Goal: Task Accomplishment & Management: Manage account settings

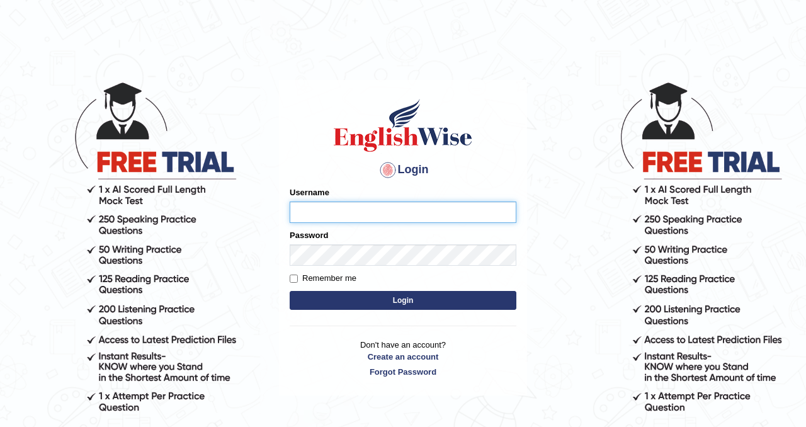
type input "nagindra"
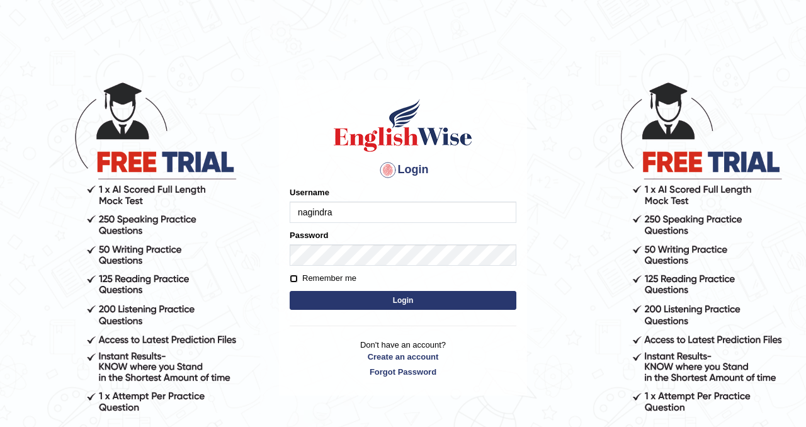
click at [297, 278] on input "Remember me" at bounding box center [294, 279] width 8 height 8
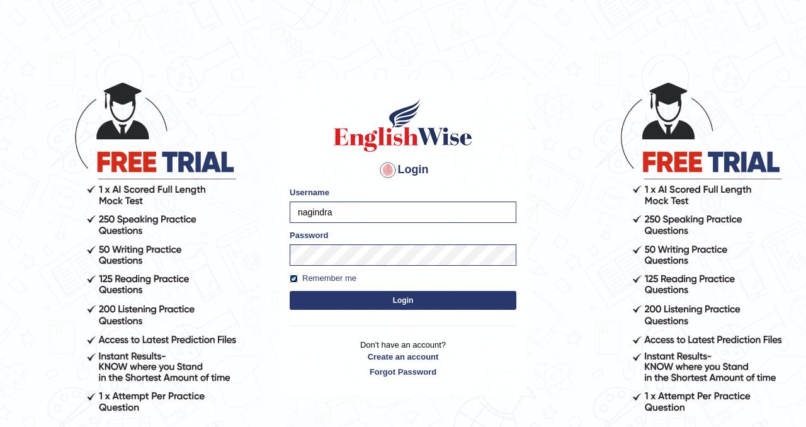
click at [290, 278] on input "Remember me" at bounding box center [294, 279] width 8 height 8
checkbox input "false"
click at [558, 134] on body "Login Please fix the following errors: Username nagindra Password Remember me L…" at bounding box center [403, 253] width 806 height 427
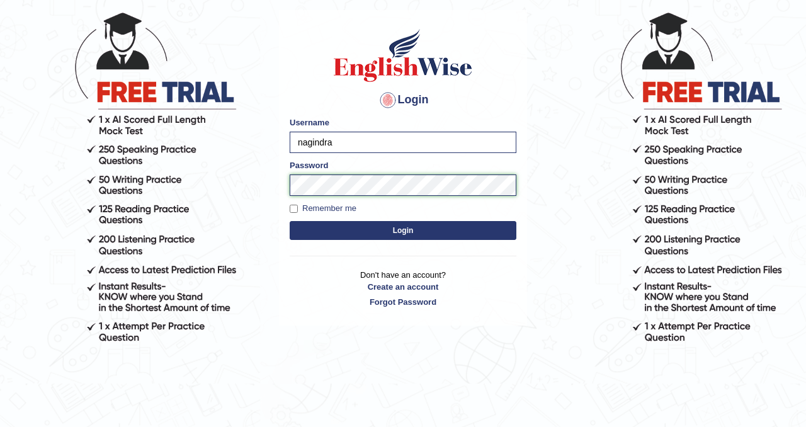
scroll to position [71, 0]
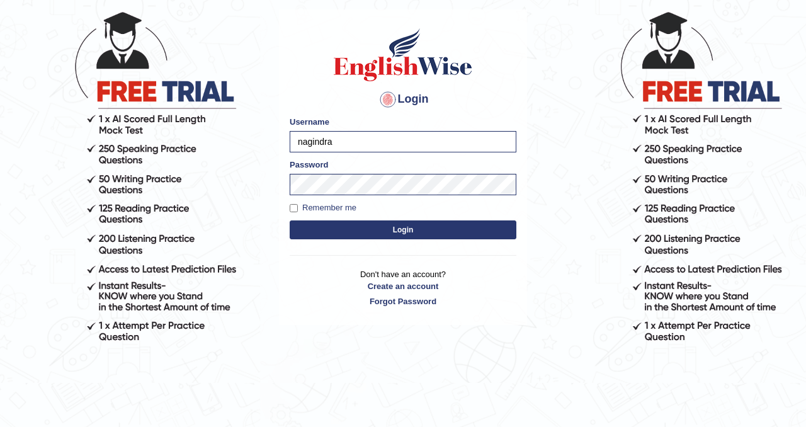
click at [365, 229] on button "Login" at bounding box center [403, 229] width 227 height 19
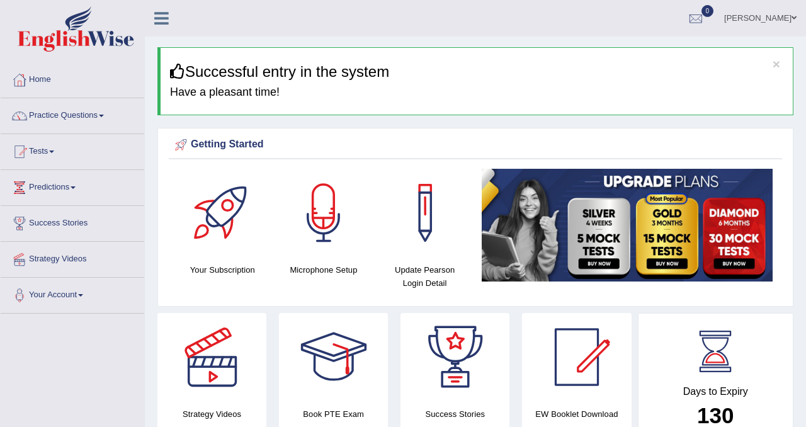
click at [783, 15] on link "[PERSON_NAME]" at bounding box center [760, 16] width 91 height 33
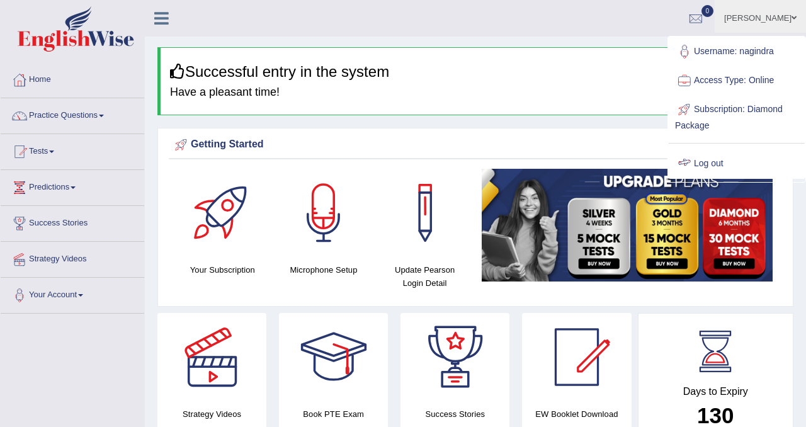
click at [707, 162] on link "Log out" at bounding box center [737, 163] width 136 height 29
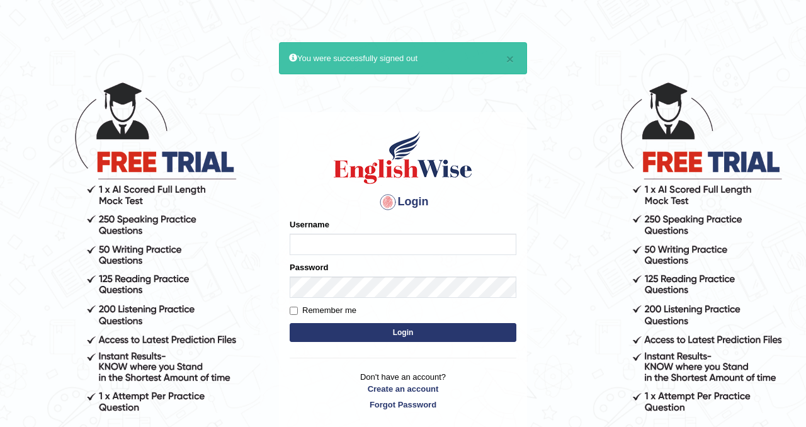
type input "nagindra"
click at [328, 271] on label "Password" at bounding box center [309, 267] width 38 height 12
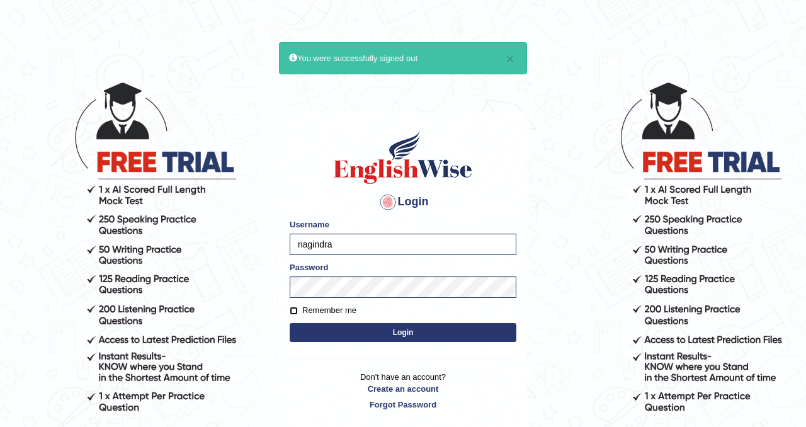
click at [295, 310] on input "Remember me" at bounding box center [294, 311] width 8 height 8
checkbox input "true"
click at [585, 94] on body "× You were successfully signed out Login Please fix the following errors: Usern…" at bounding box center [403, 253] width 806 height 427
click at [402, 332] on button "Login" at bounding box center [403, 332] width 227 height 19
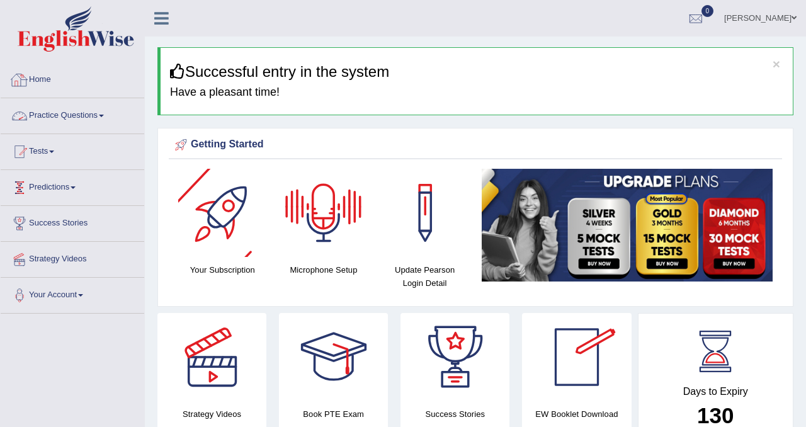
click at [35, 79] on link "Home" at bounding box center [73, 77] width 144 height 31
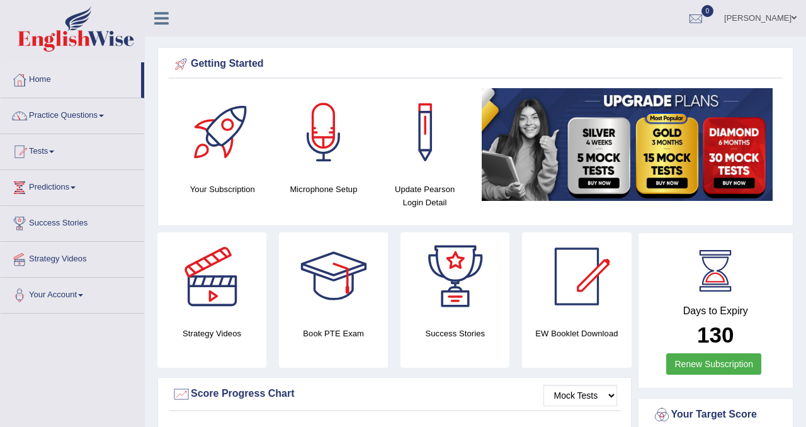
click at [85, 292] on link "Your Account" at bounding box center [73, 293] width 144 height 31
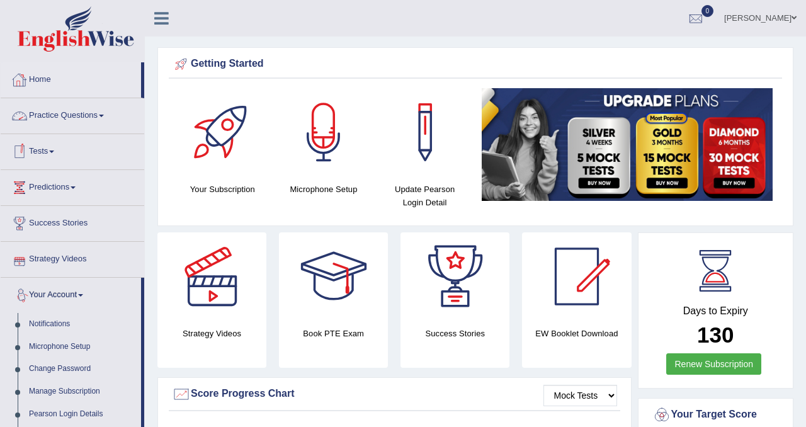
click at [49, 82] on link "Home" at bounding box center [71, 77] width 140 height 31
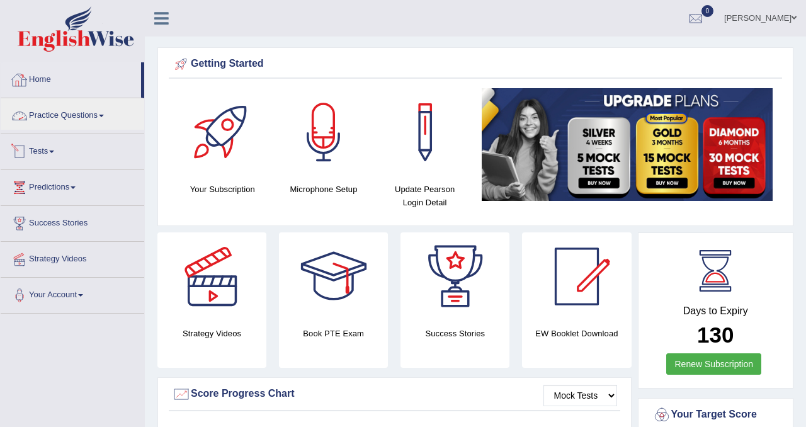
click at [50, 149] on link "Tests" at bounding box center [73, 149] width 144 height 31
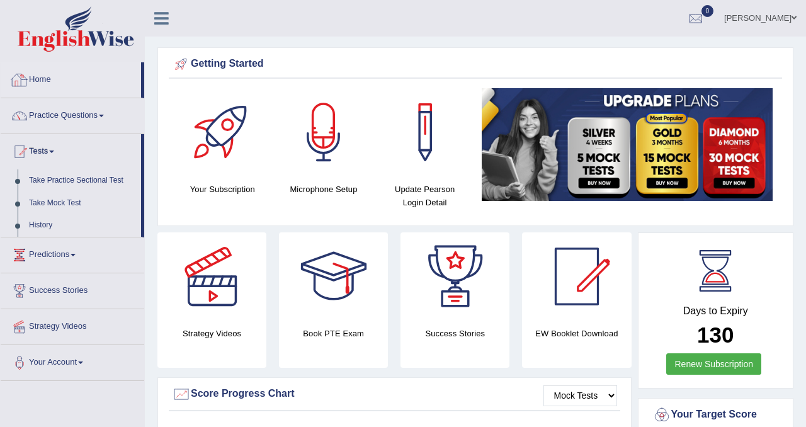
click at [160, 14] on icon at bounding box center [161, 18] width 14 height 16
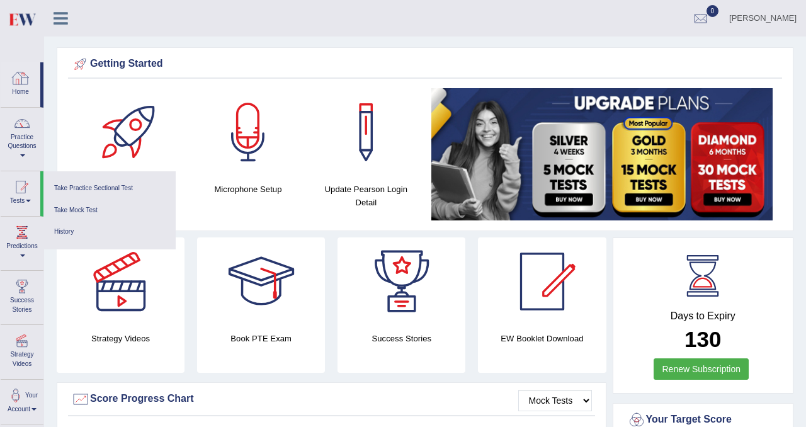
click at [21, 88] on link "Home" at bounding box center [21, 82] width 40 height 41
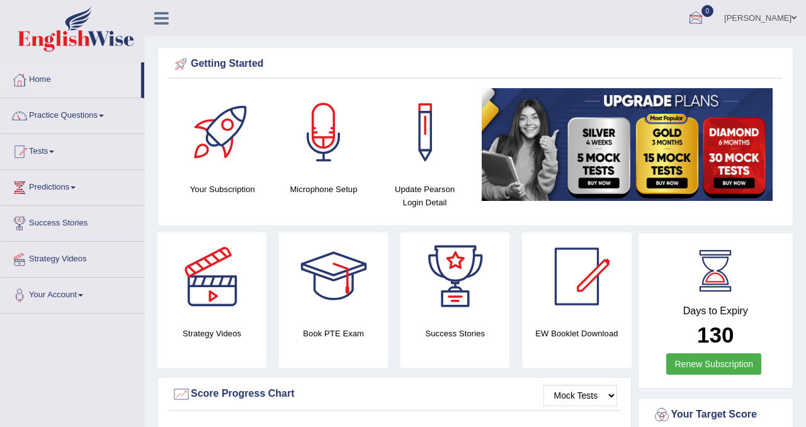
click at [768, 16] on link "[PERSON_NAME]" at bounding box center [760, 16] width 91 height 33
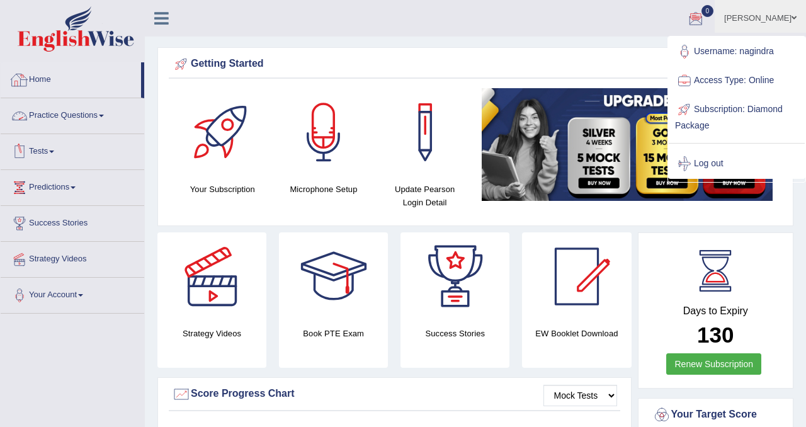
click at [23, 86] on div at bounding box center [19, 80] width 19 height 19
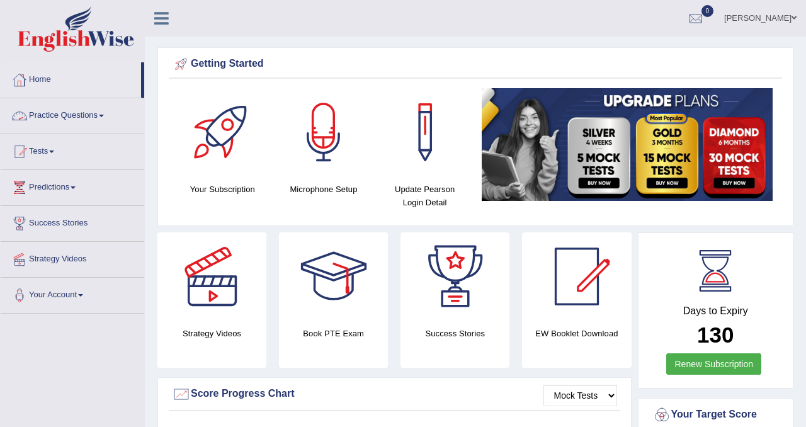
click at [154, 22] on link at bounding box center [161, 17] width 33 height 19
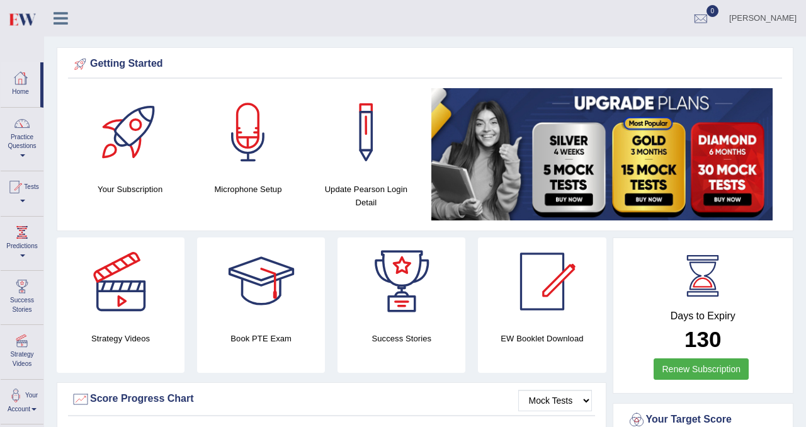
click at [16, 85] on div at bounding box center [20, 78] width 19 height 19
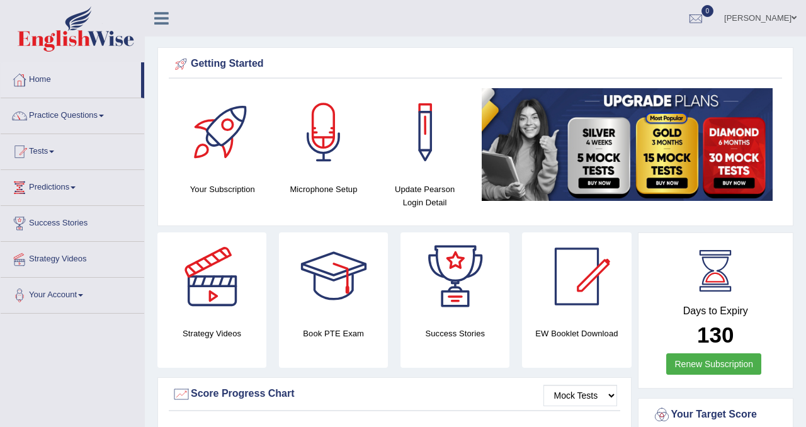
click at [765, 18] on link "[PERSON_NAME]" at bounding box center [760, 16] width 91 height 33
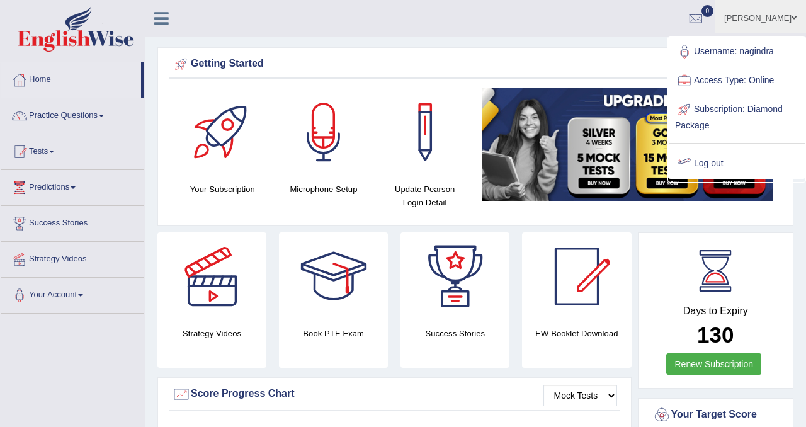
click at [704, 162] on link "Log out" at bounding box center [737, 163] width 136 height 29
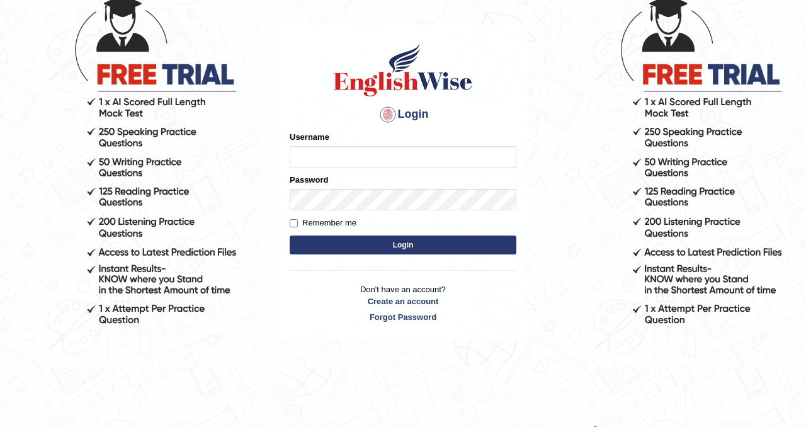
scroll to position [89, 0]
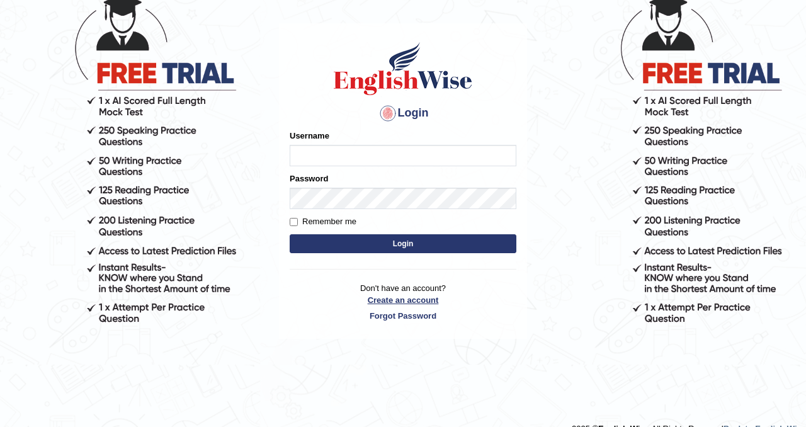
type input "nagindra"
click at [409, 301] on link "Create an account" at bounding box center [403, 300] width 227 height 12
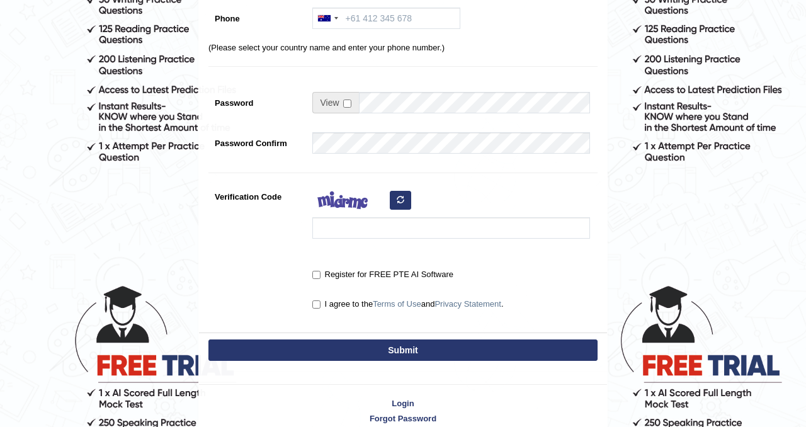
scroll to position [256, 0]
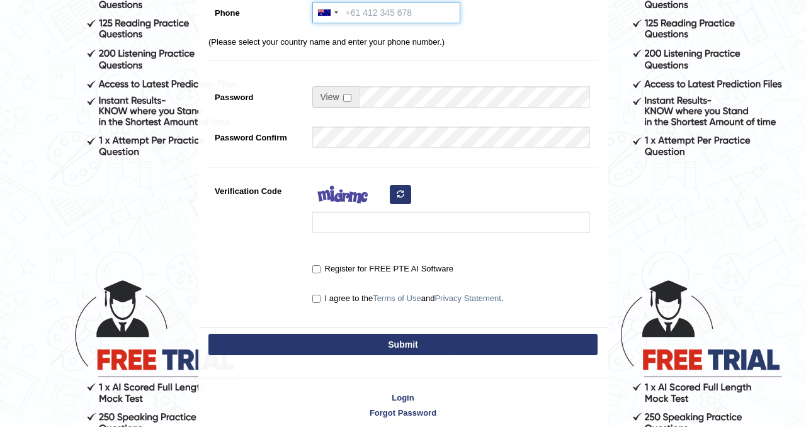
type input "nagindra"
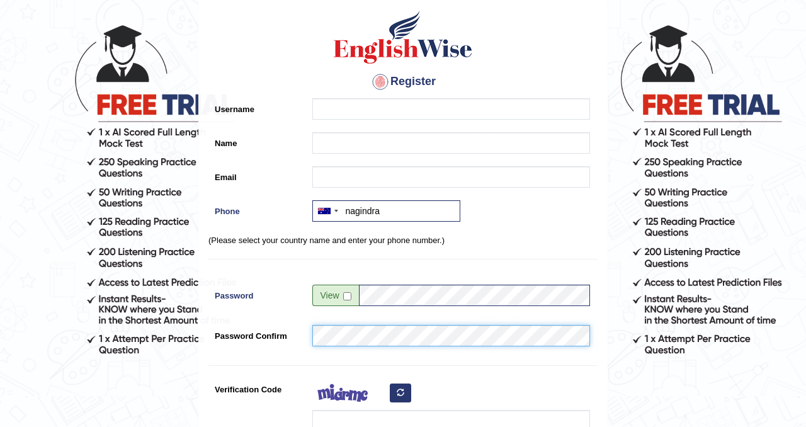
scroll to position [56, 0]
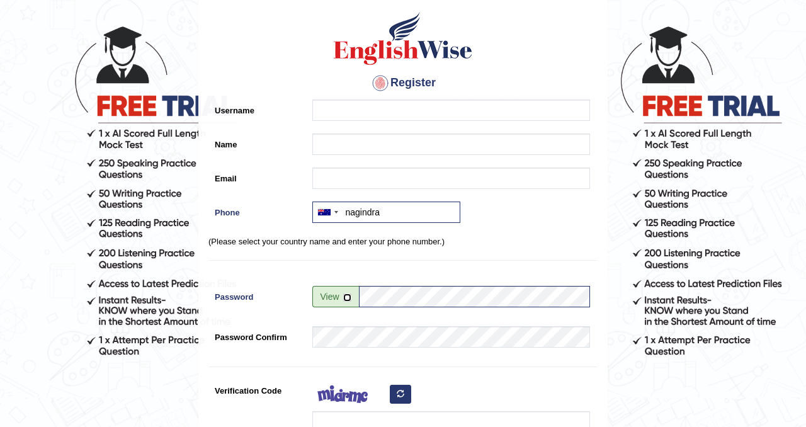
click at [346, 298] on input "checkbox" at bounding box center [347, 297] width 8 height 8
checkbox input "true"
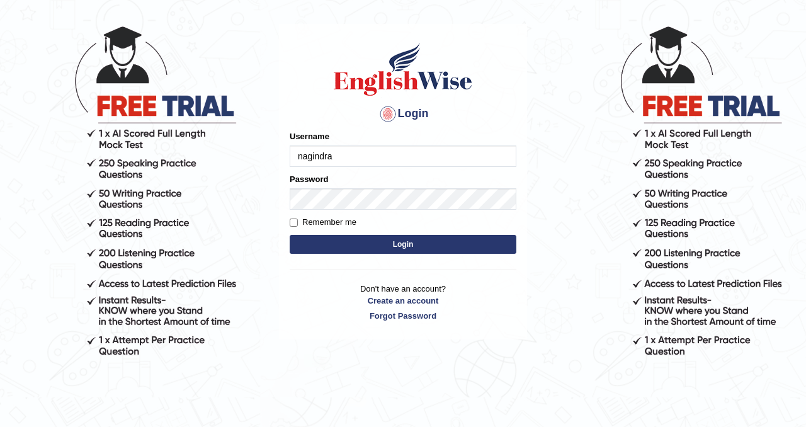
click at [442, 245] on button "Login" at bounding box center [403, 244] width 227 height 19
